Goal: Task Accomplishment & Management: Use online tool/utility

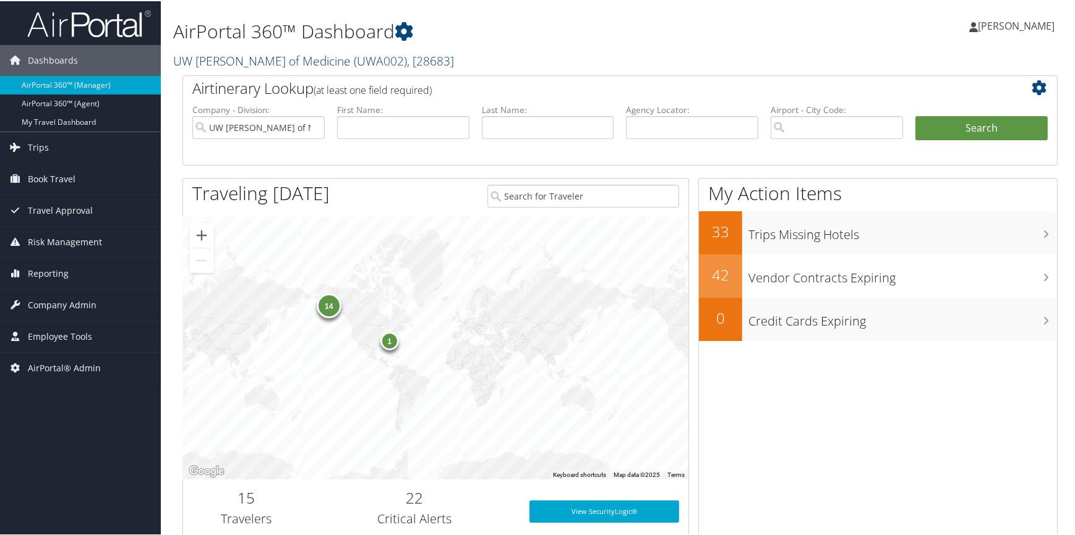
click at [277, 57] on link "UW [PERSON_NAME] of Medicine ( UWA002 ) , [ 28683 ]" at bounding box center [313, 59] width 281 height 17
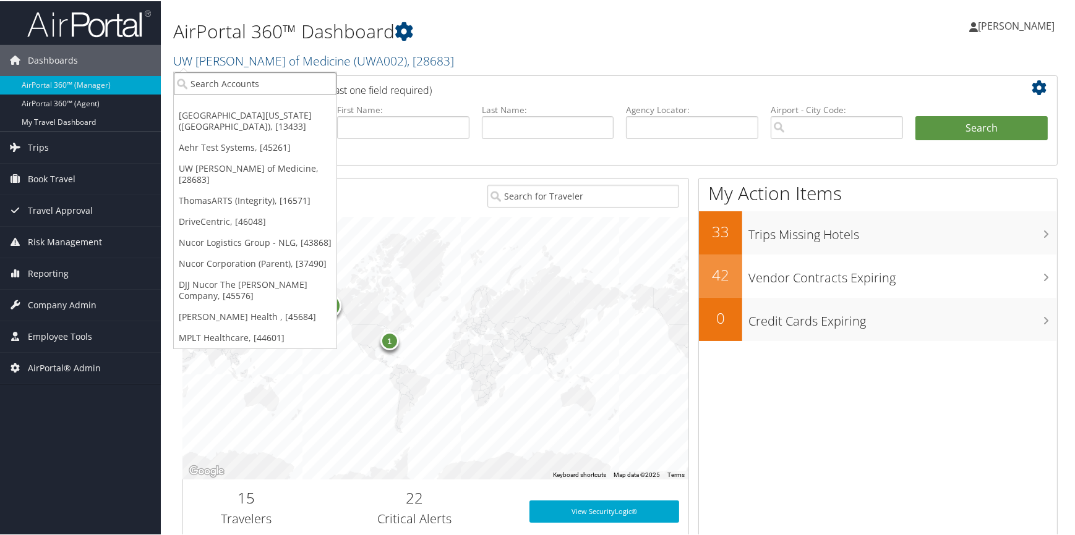
click at [264, 83] on input "search" at bounding box center [255, 82] width 163 height 23
type input "aehr"
click at [255, 102] on div "Aehr Test Systems (301980), [45261]" at bounding box center [271, 105] width 209 height 11
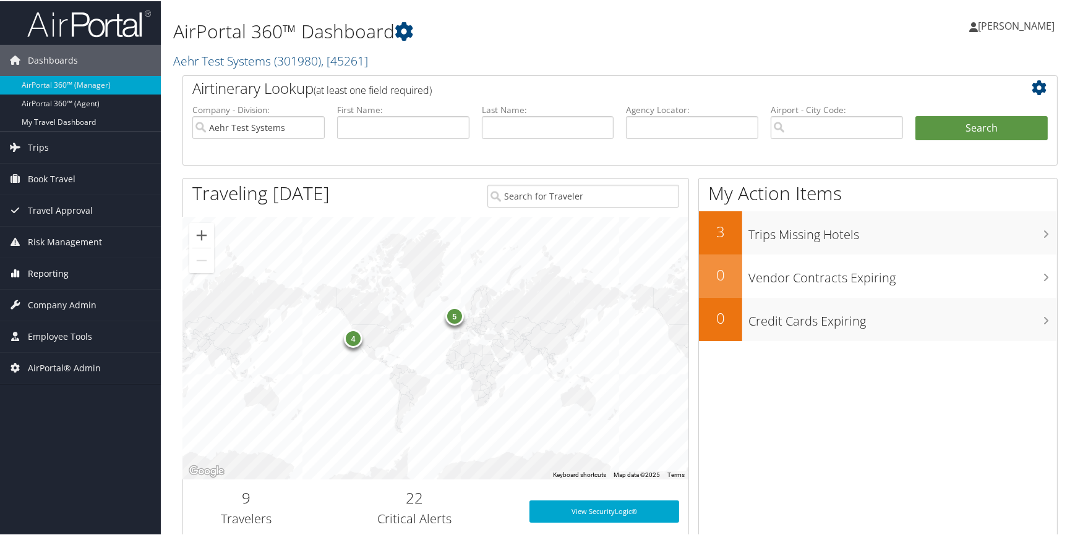
click at [63, 264] on span "Reporting" at bounding box center [48, 272] width 41 height 31
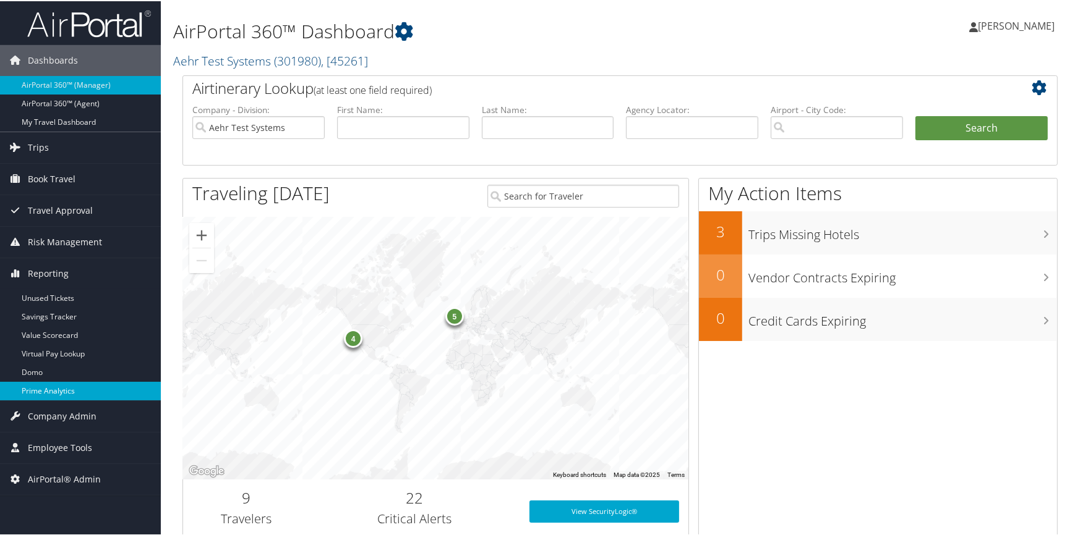
click at [72, 382] on link "Prime Analytics" at bounding box center [80, 390] width 161 height 19
click at [54, 153] on link "Trips" at bounding box center [80, 146] width 161 height 31
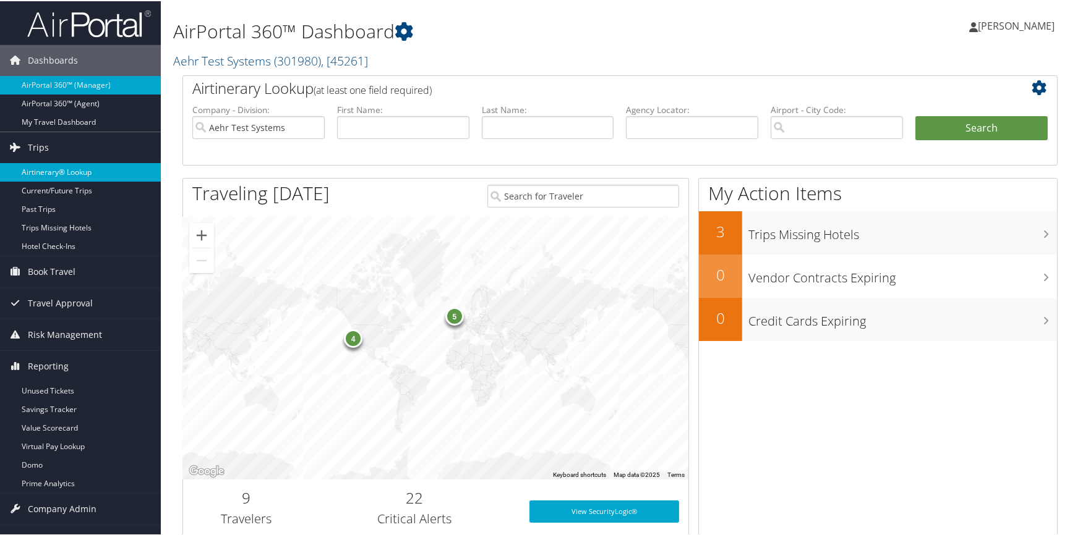
click at [61, 168] on link "Airtinerary® Lookup" at bounding box center [80, 171] width 161 height 19
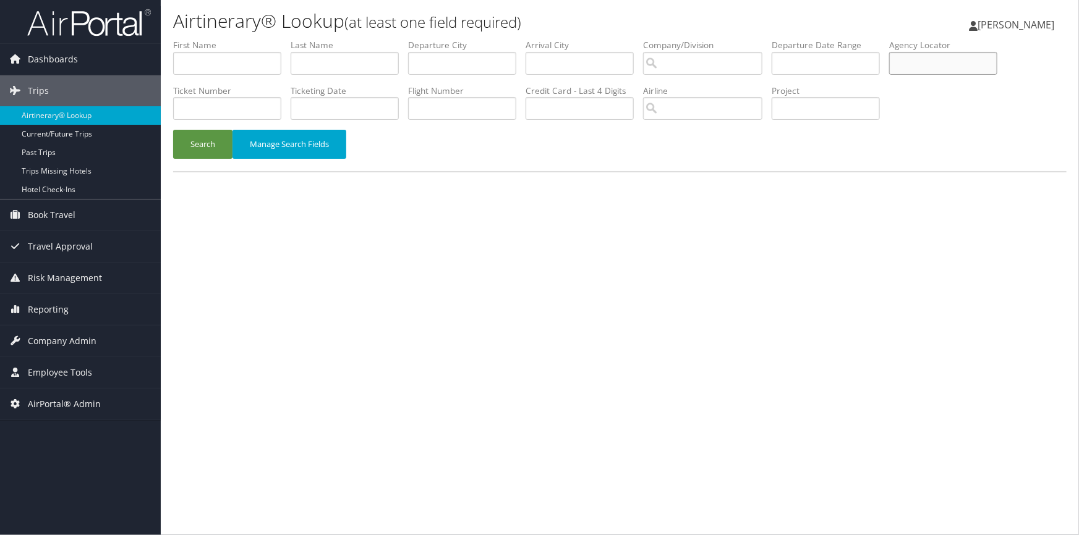
click at [934, 59] on input "text" at bounding box center [943, 63] width 108 height 23
paste input "DJDRHR"
type input "DJDRHR"
click at [206, 148] on button "Search" at bounding box center [202, 144] width 59 height 29
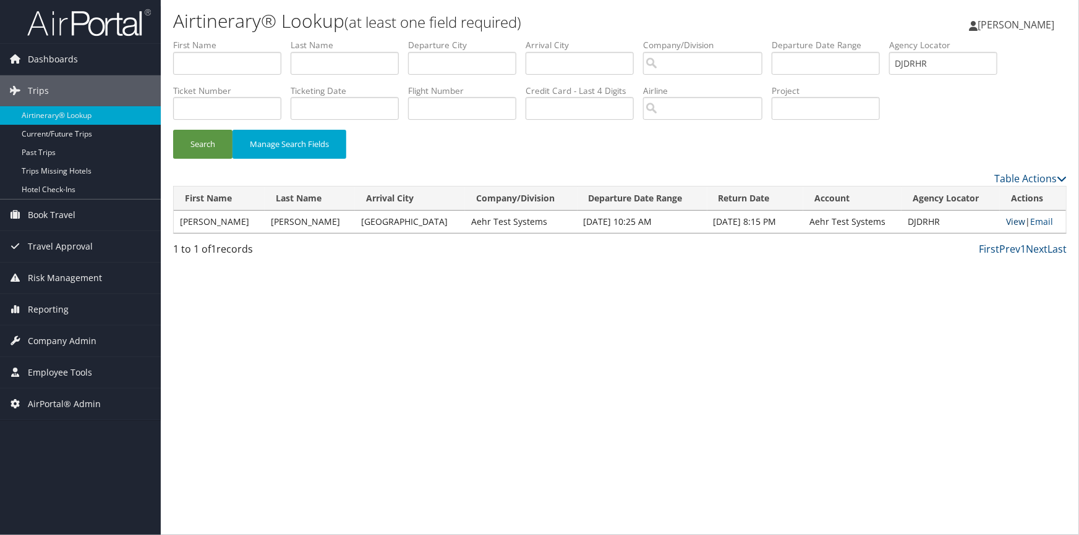
click at [1011, 223] on link "View" at bounding box center [1015, 222] width 19 height 12
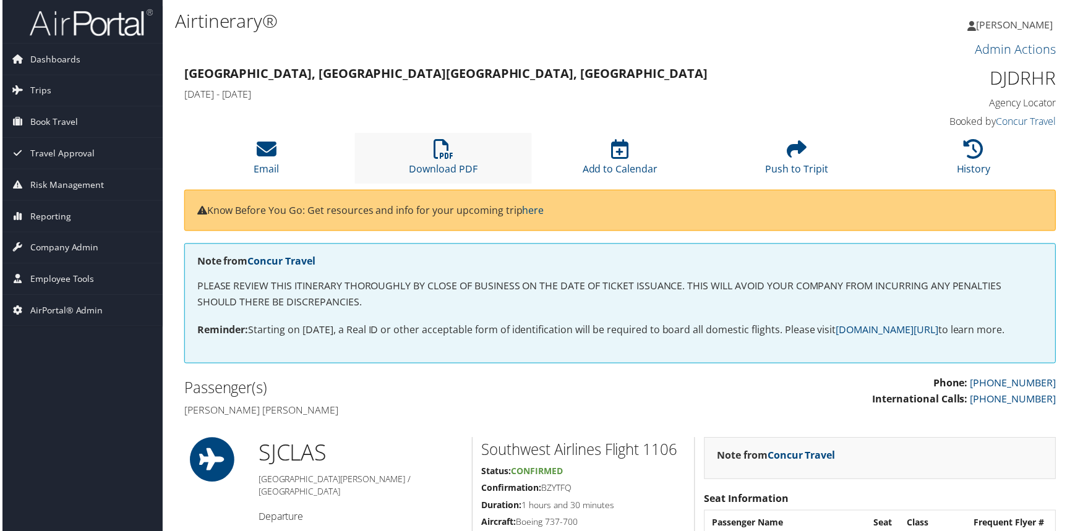
click at [445, 161] on li "Download PDF" at bounding box center [442, 159] width 177 height 50
